Goal: Task Accomplishment & Management: Manage account settings

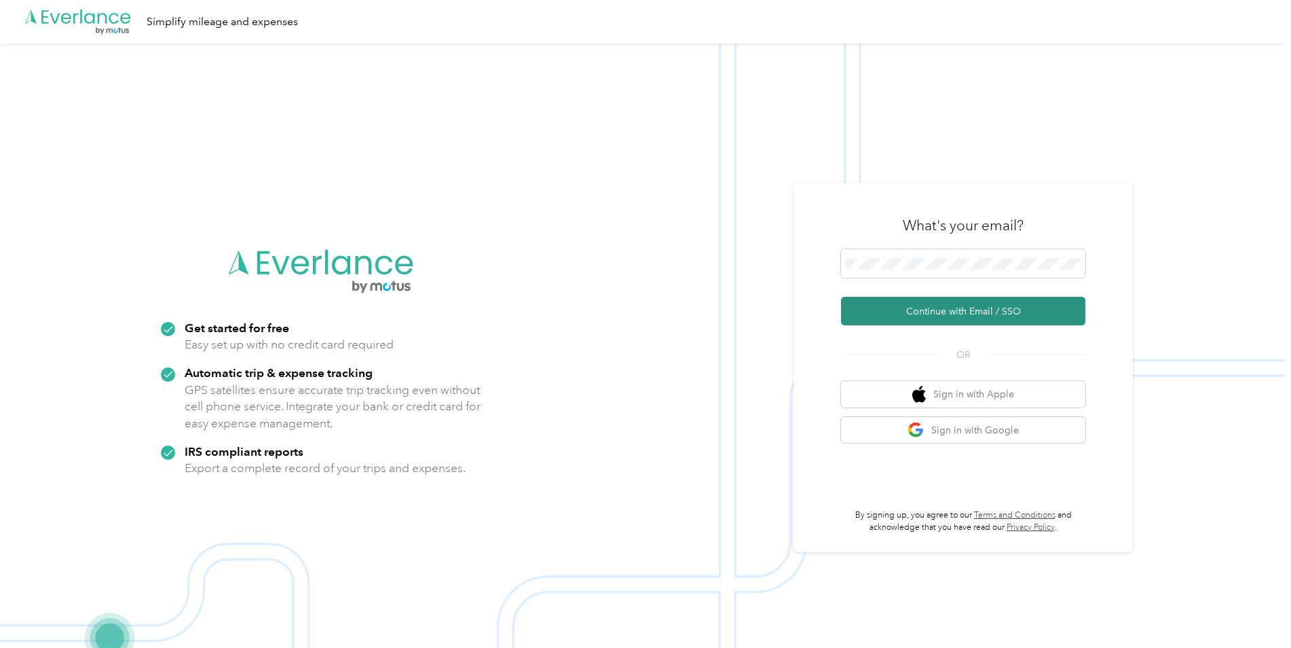
click at [903, 311] on button "Continue with Email / SSO" at bounding box center [963, 311] width 244 height 29
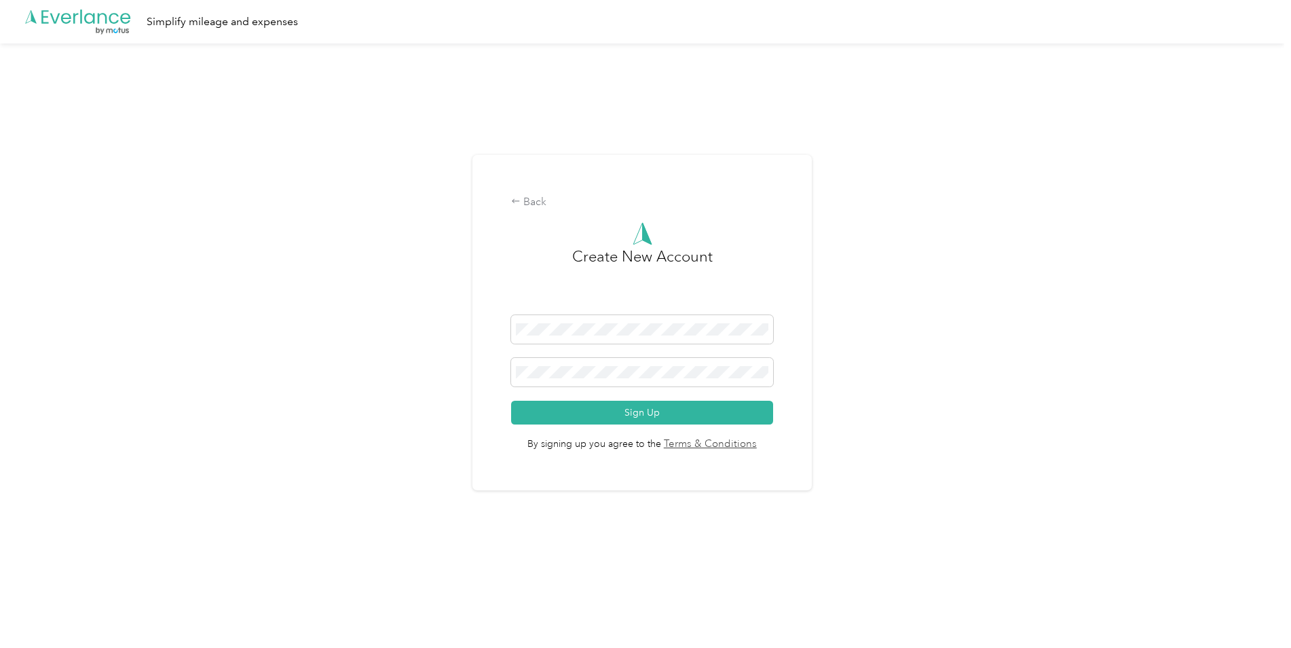
click at [561, 395] on form "Sign Up" at bounding box center [642, 369] width 262 height 109
click at [511, 400] on button "Sign Up" at bounding box center [642, 412] width 262 height 24
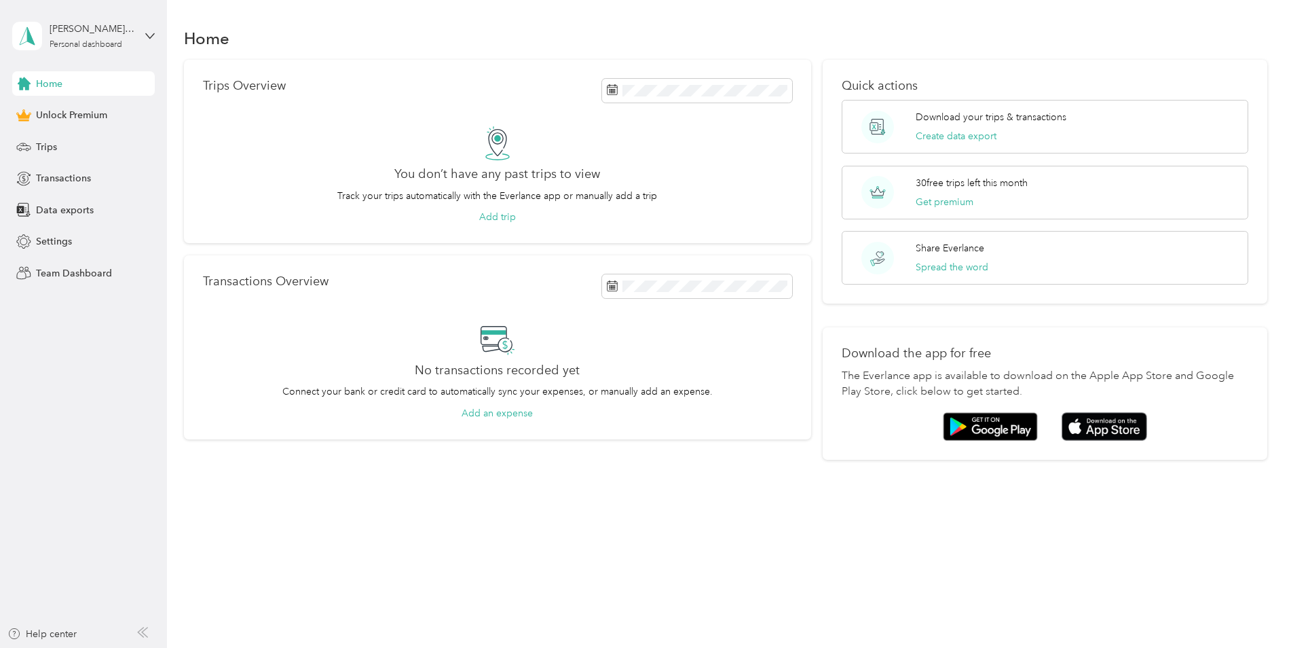
click at [146, 29] on div "rosemarie@btmunified.com Personal dashboard" at bounding box center [83, 36] width 143 height 48
click at [45, 108] on div "Log out" at bounding box center [50, 112] width 52 height 14
